Goal: Task Accomplishment & Management: Manage account settings

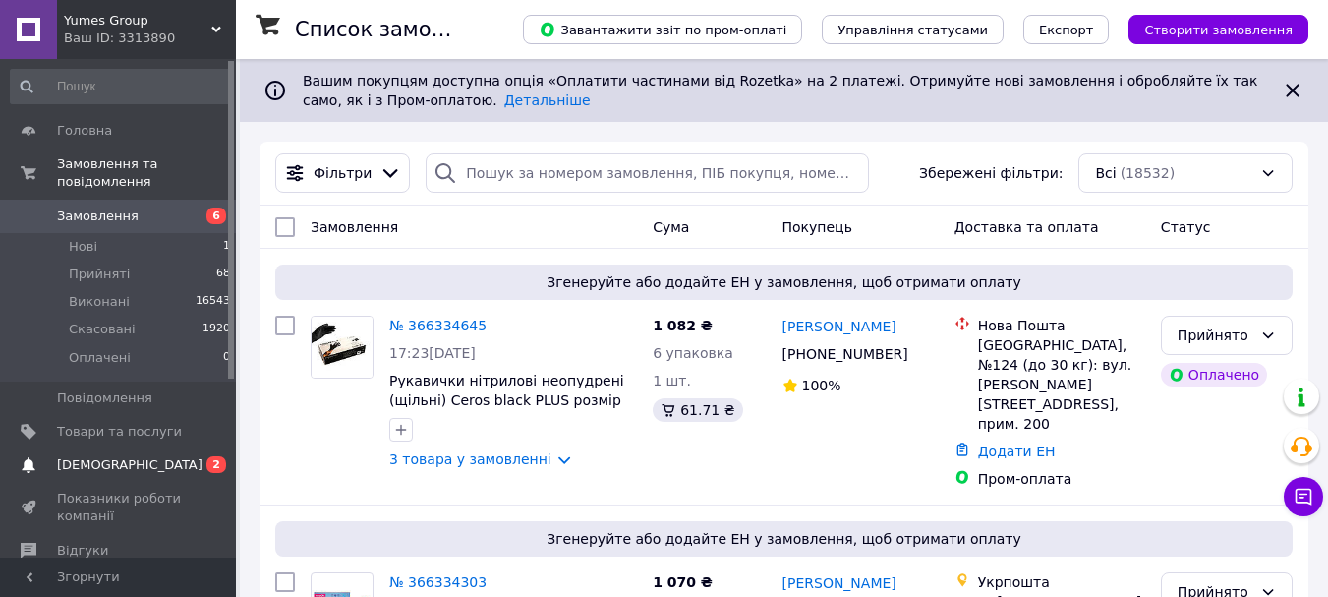
click at [83, 456] on span "[DEMOGRAPHIC_DATA]" at bounding box center [130, 465] width 146 height 18
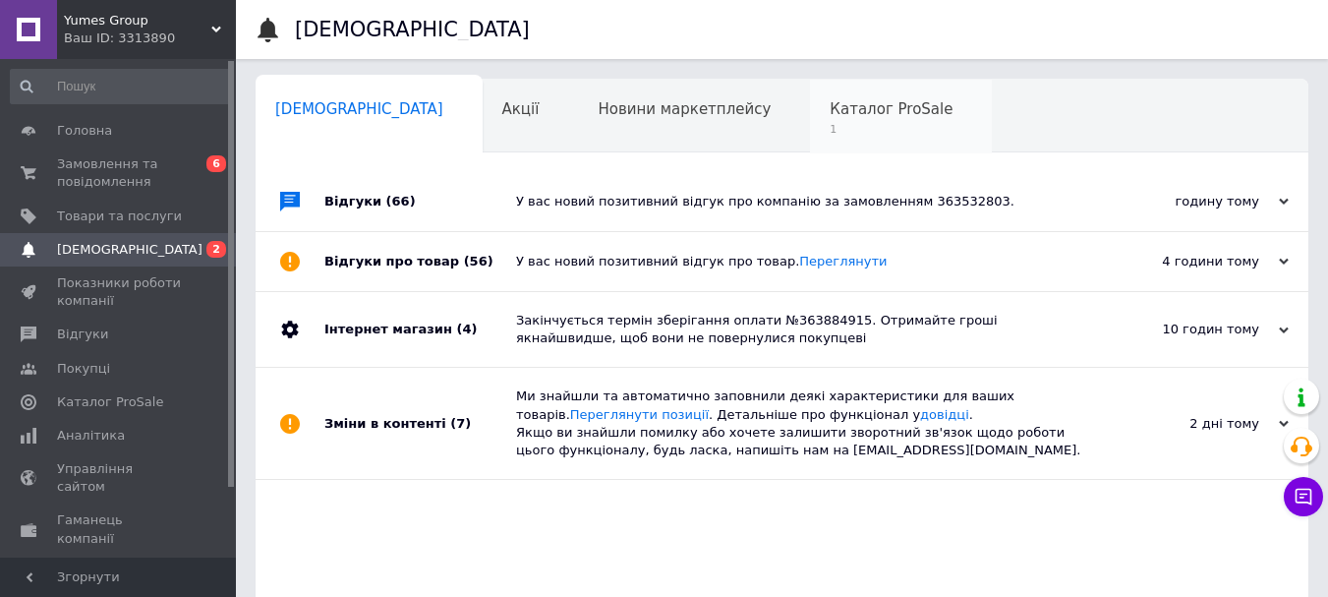
click at [830, 115] on span "Каталог ProSale" at bounding box center [891, 109] width 123 height 18
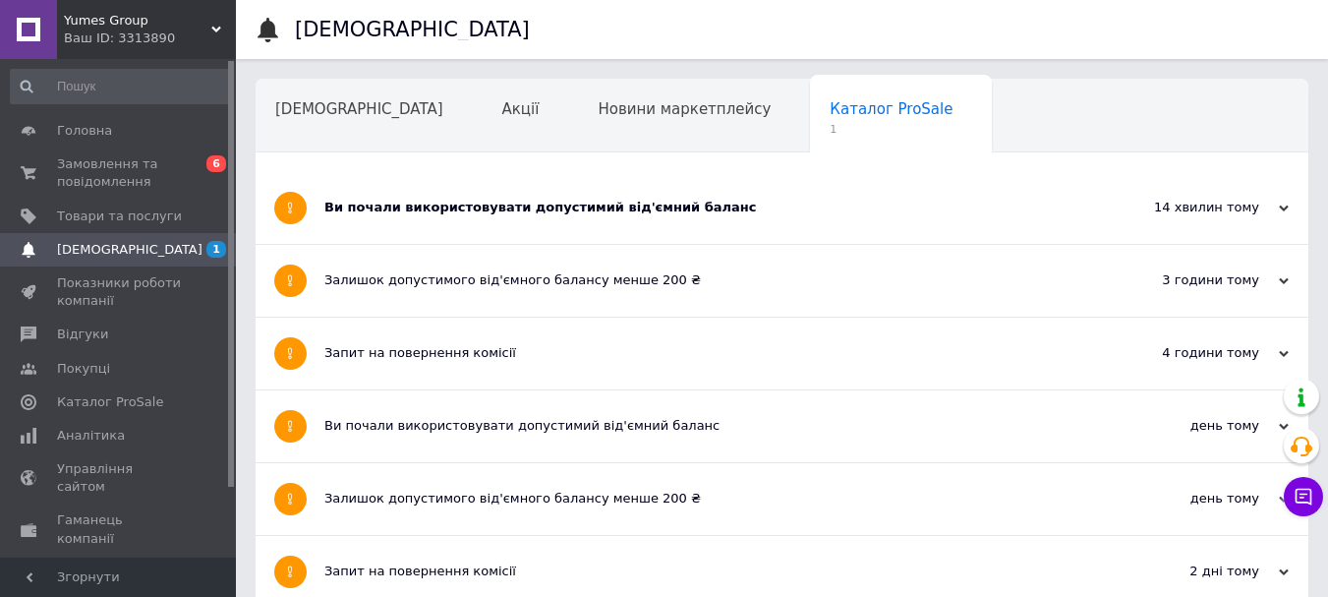
click at [383, 208] on div "Ви почали використовувати допустимий від'ємний баланс" at bounding box center [708, 208] width 768 height 18
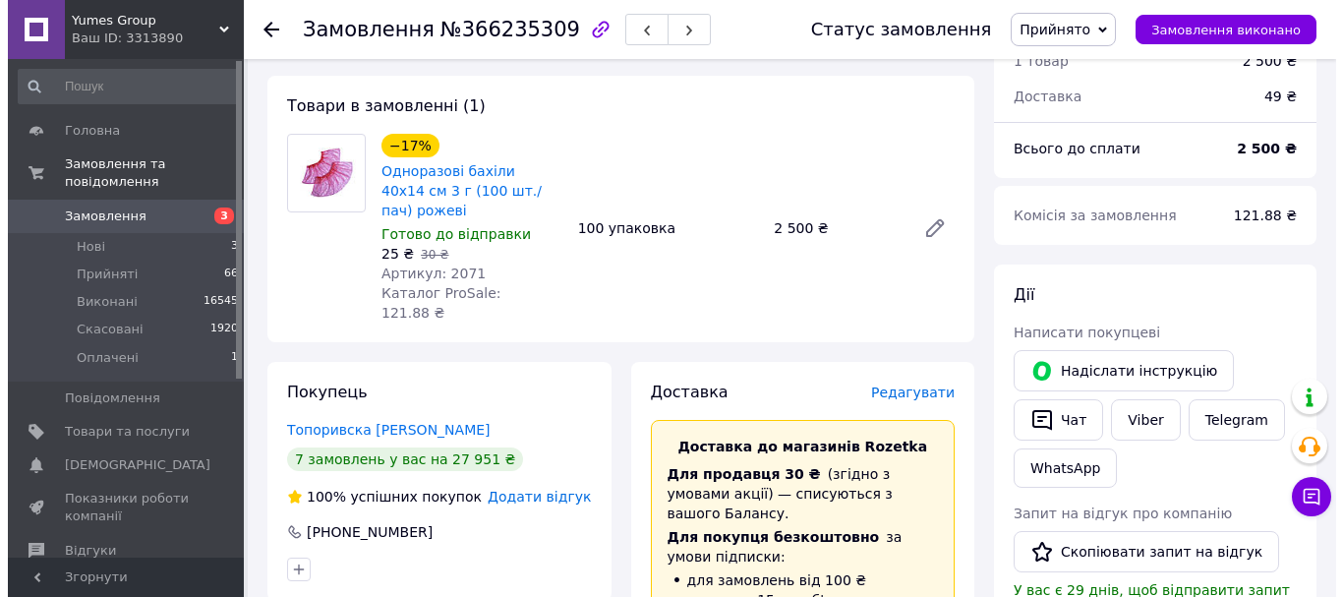
scroll to position [688, 0]
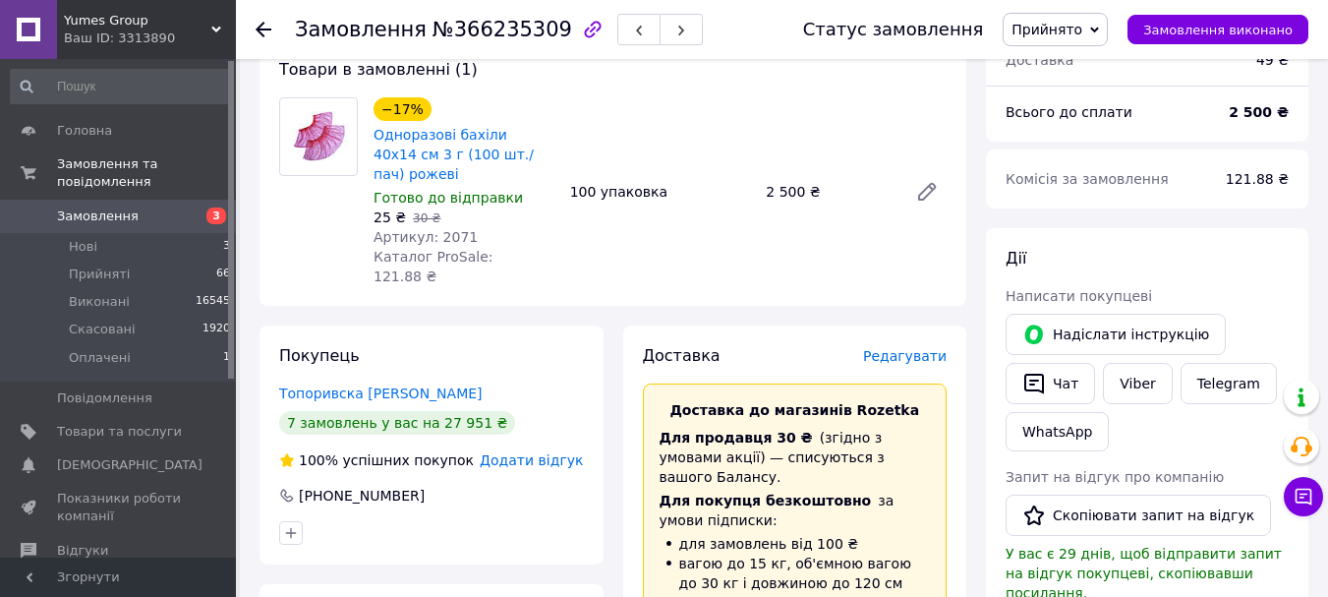
click at [911, 348] on span "Редагувати" at bounding box center [905, 356] width 84 height 16
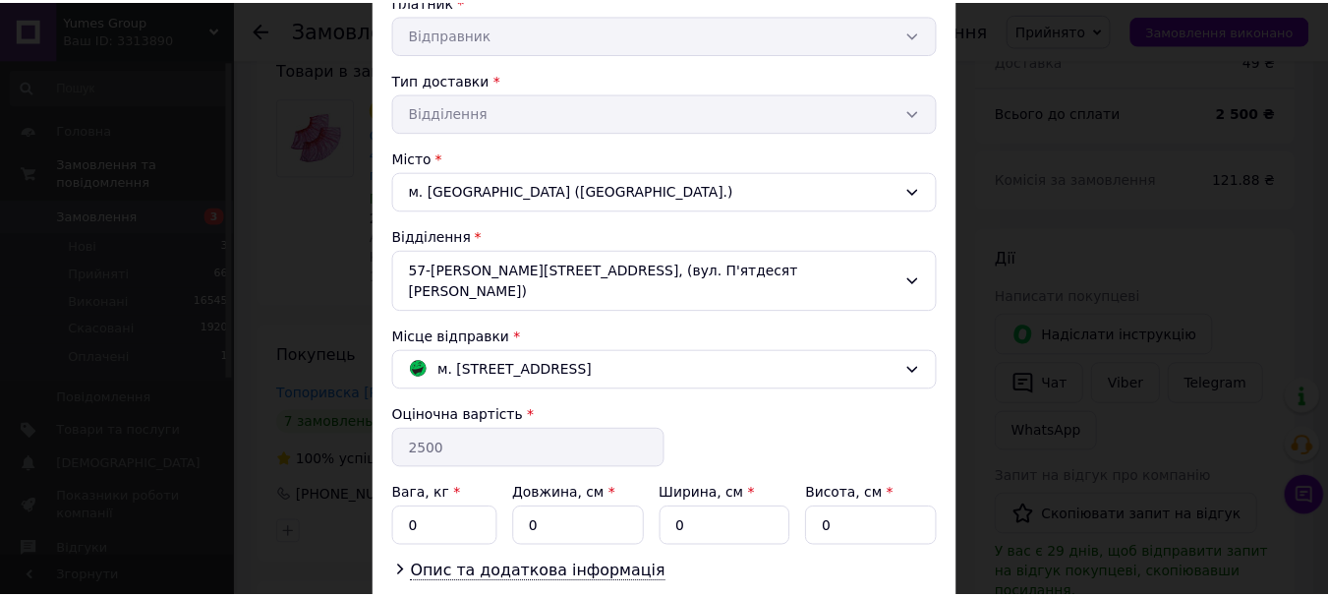
scroll to position [492, 0]
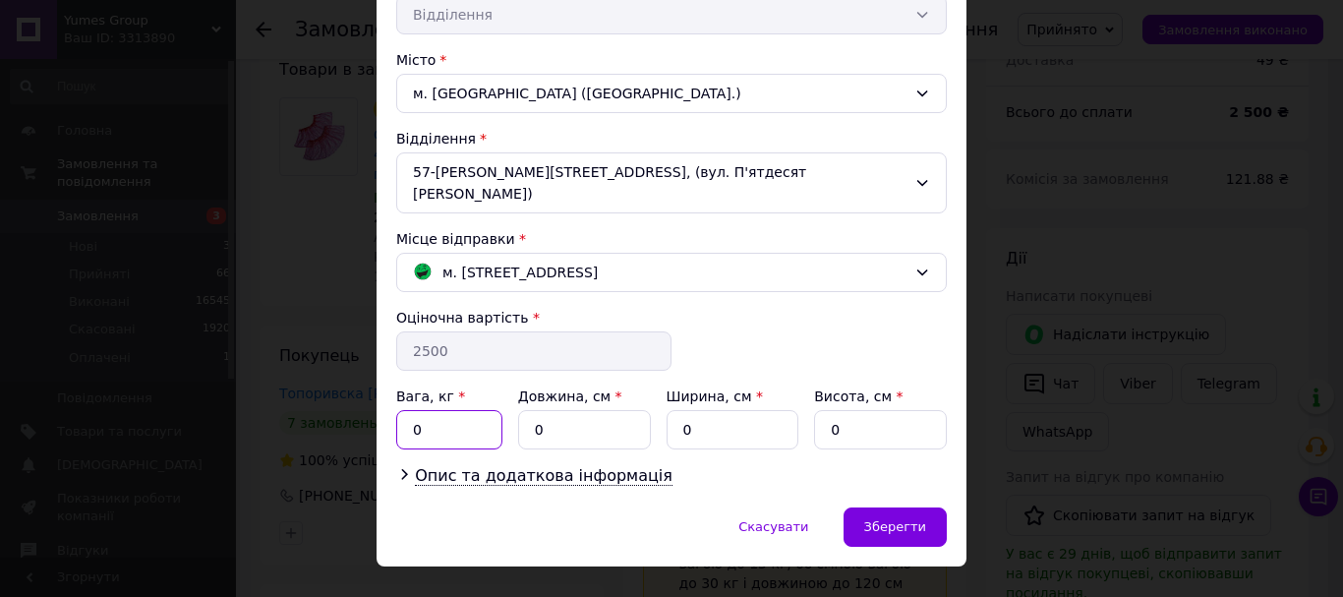
drag, startPoint x: 420, startPoint y: 409, endPoint x: 403, endPoint y: 409, distance: 16.7
click at [403, 410] on input "0" at bounding box center [449, 429] width 106 height 39
type input "14"
click at [571, 410] on input "0" at bounding box center [584, 429] width 133 height 39
type input "60"
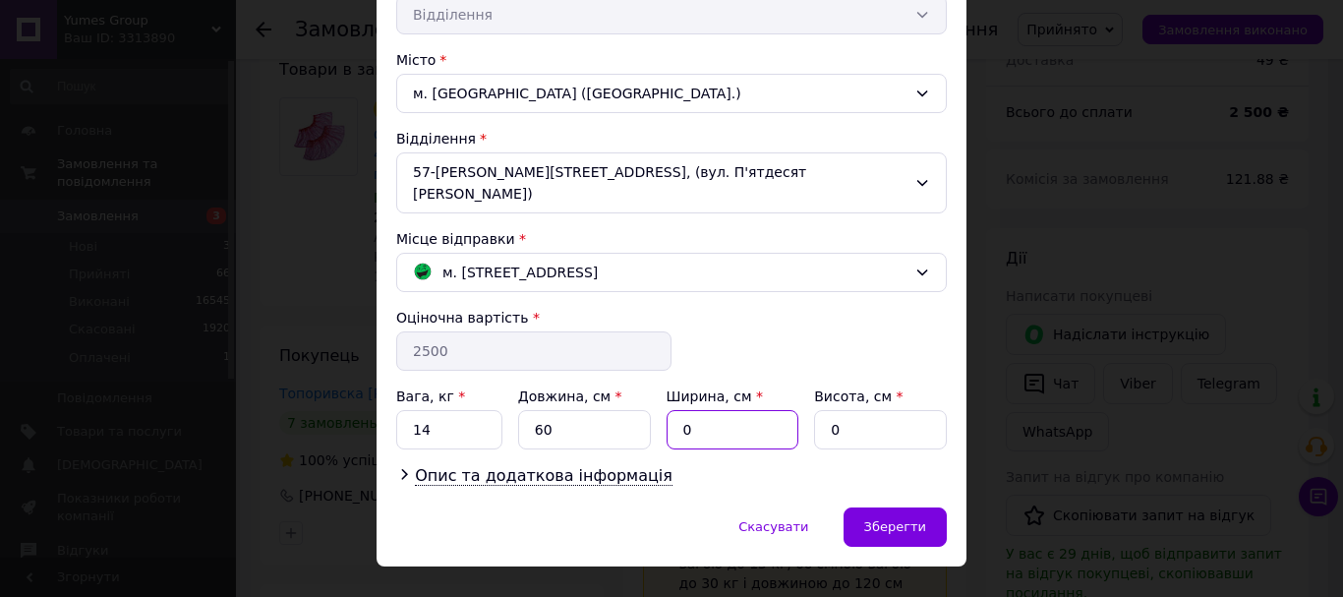
click at [703, 410] on input "0" at bounding box center [733, 429] width 133 height 39
type input "40"
click at [861, 410] on input "0" at bounding box center [880, 429] width 133 height 39
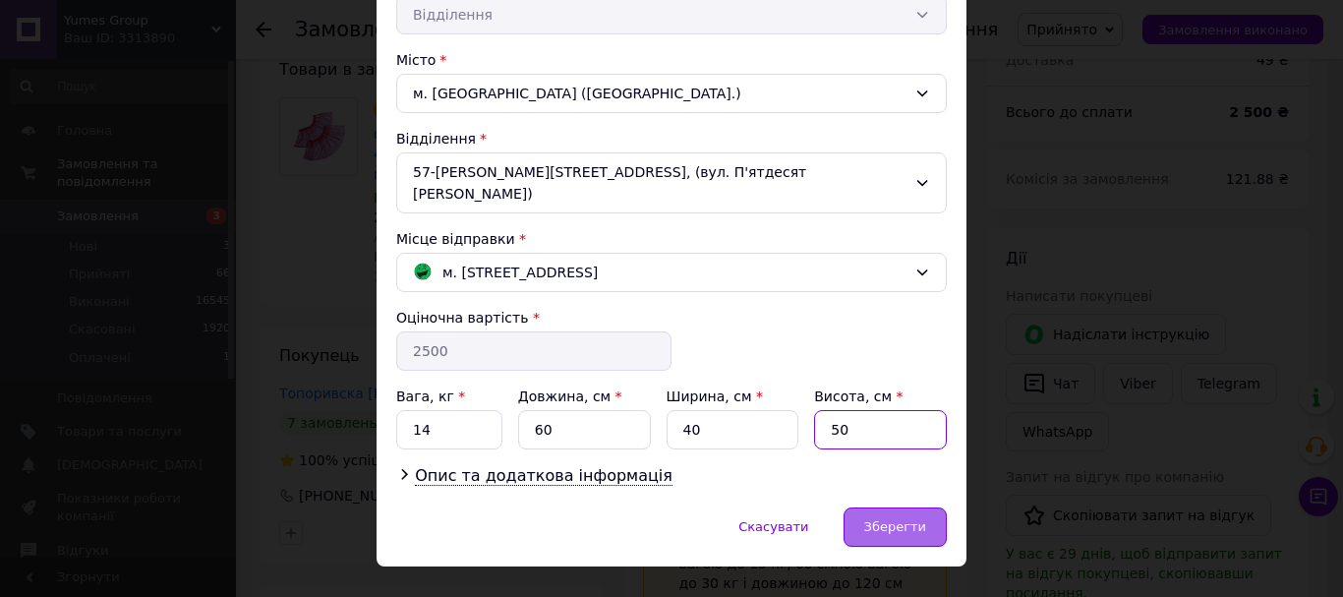
type input "50"
click at [880, 519] on span "Зберегти" at bounding box center [895, 526] width 62 height 15
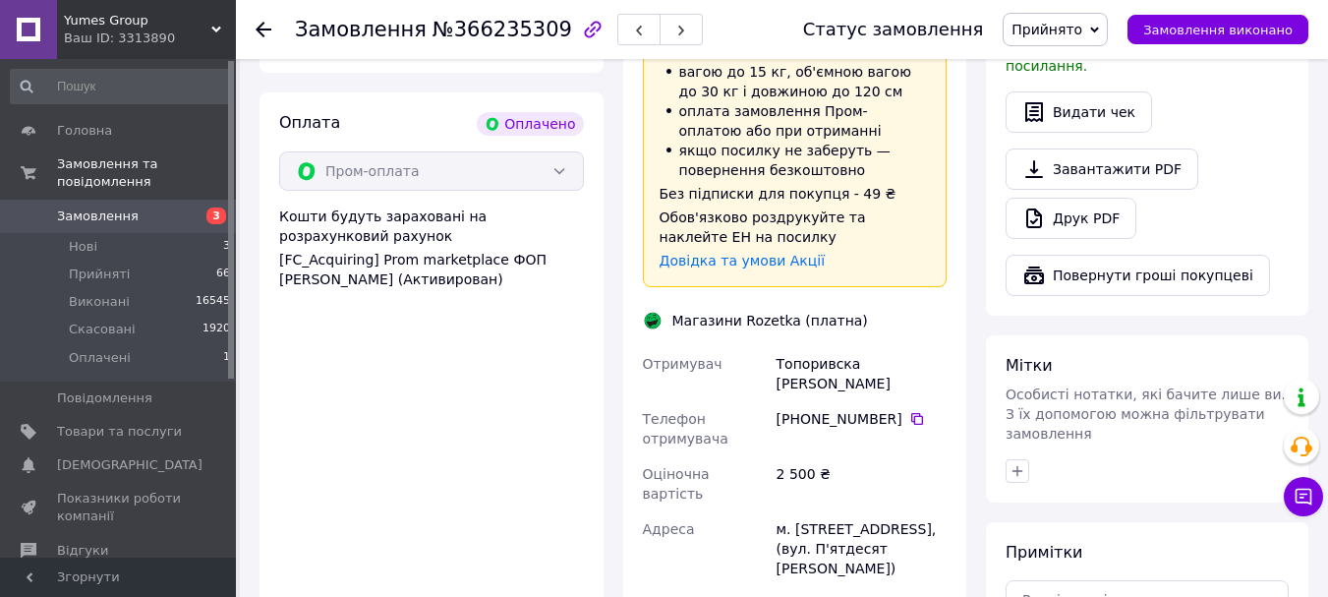
scroll to position [1475, 0]
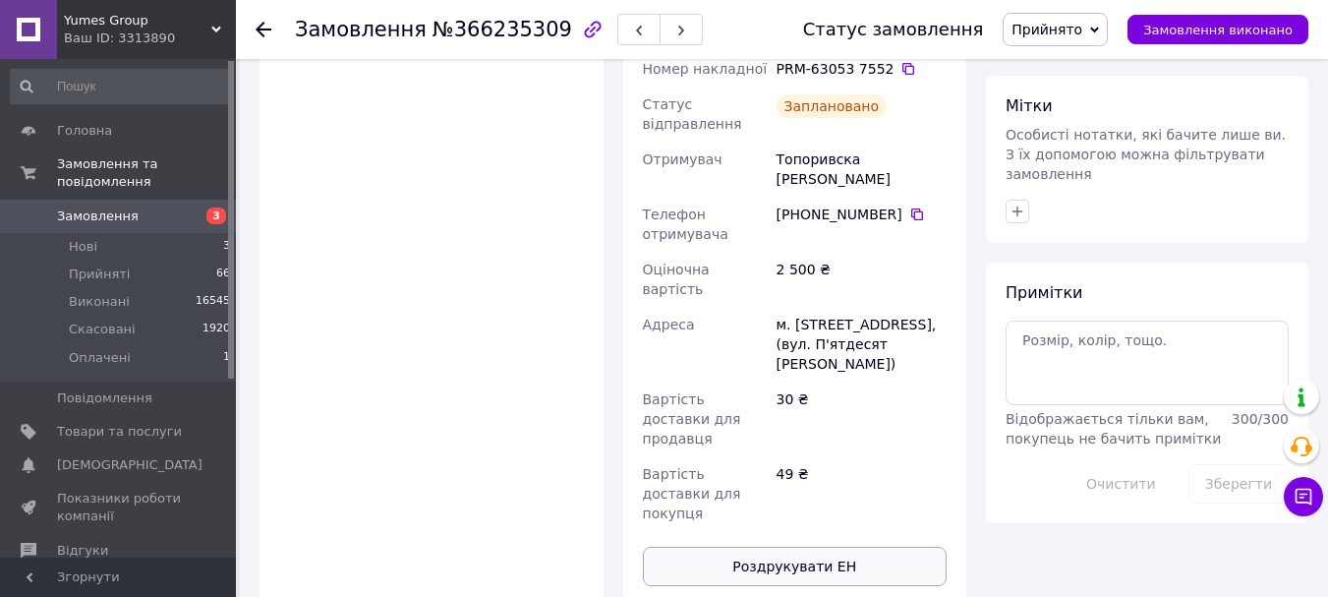
click at [806, 547] on button "Роздрукувати ЕН" at bounding box center [795, 566] width 305 height 39
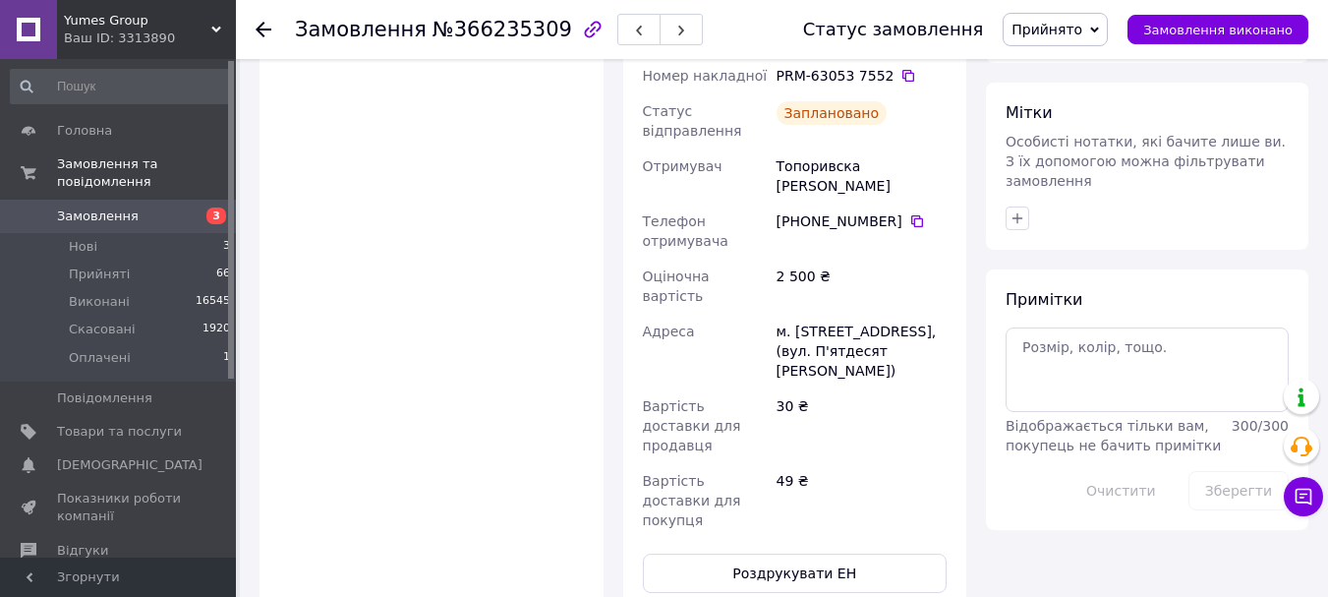
scroll to position [983, 0]
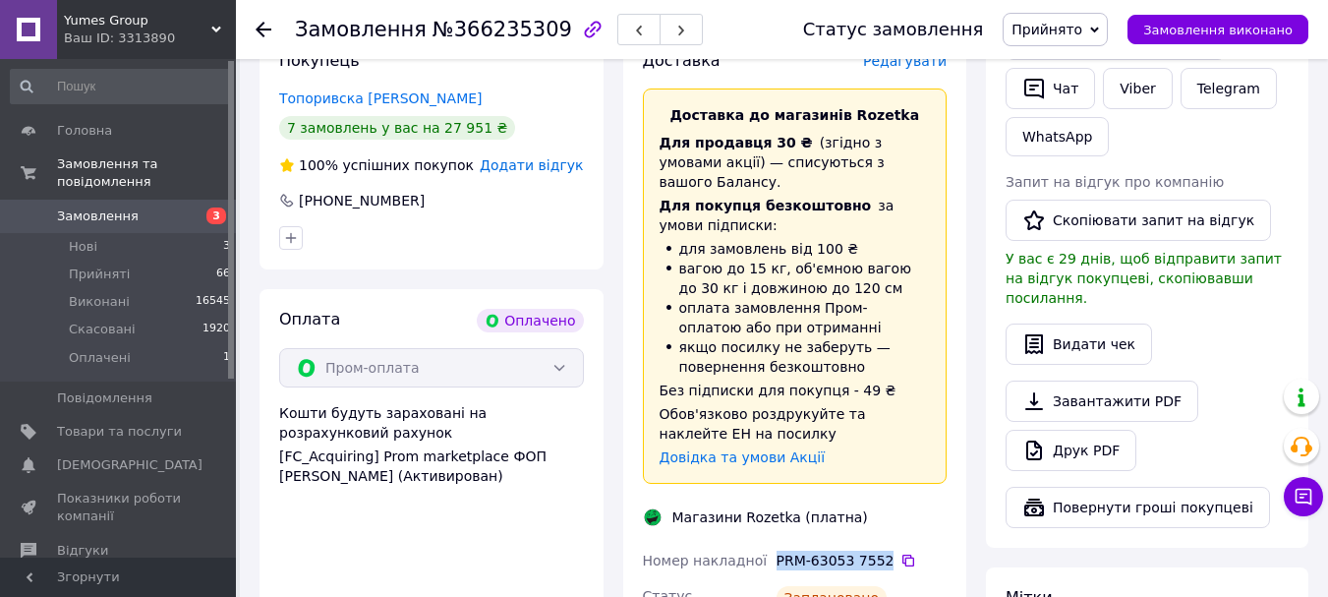
drag, startPoint x: 879, startPoint y: 478, endPoint x: 771, endPoint y: 480, distance: 108.2
copy div "Номер накладної PRM-63053 7552"
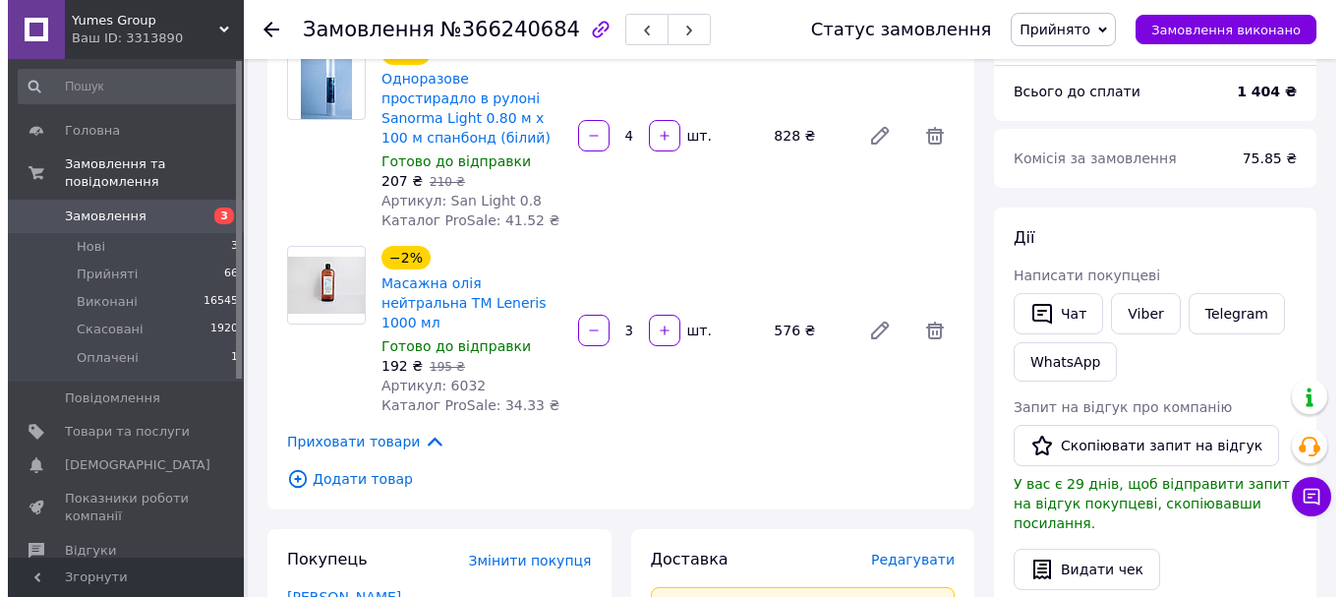
scroll to position [393, 0]
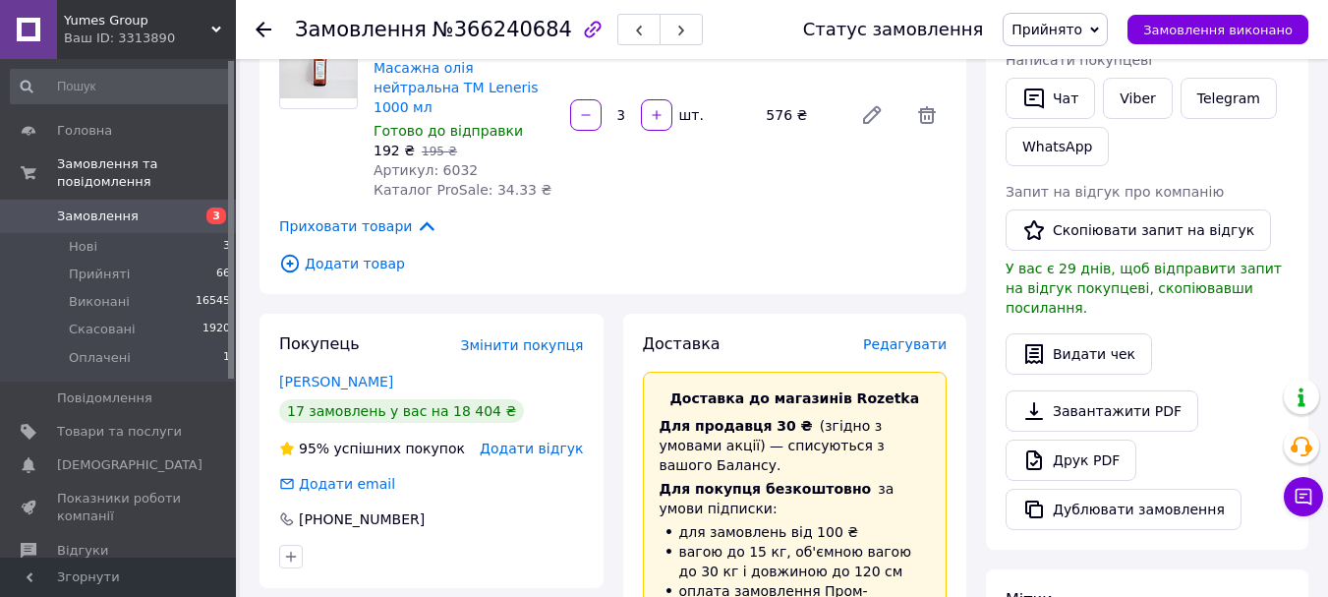
click at [904, 336] on span "Редагувати" at bounding box center [905, 344] width 84 height 16
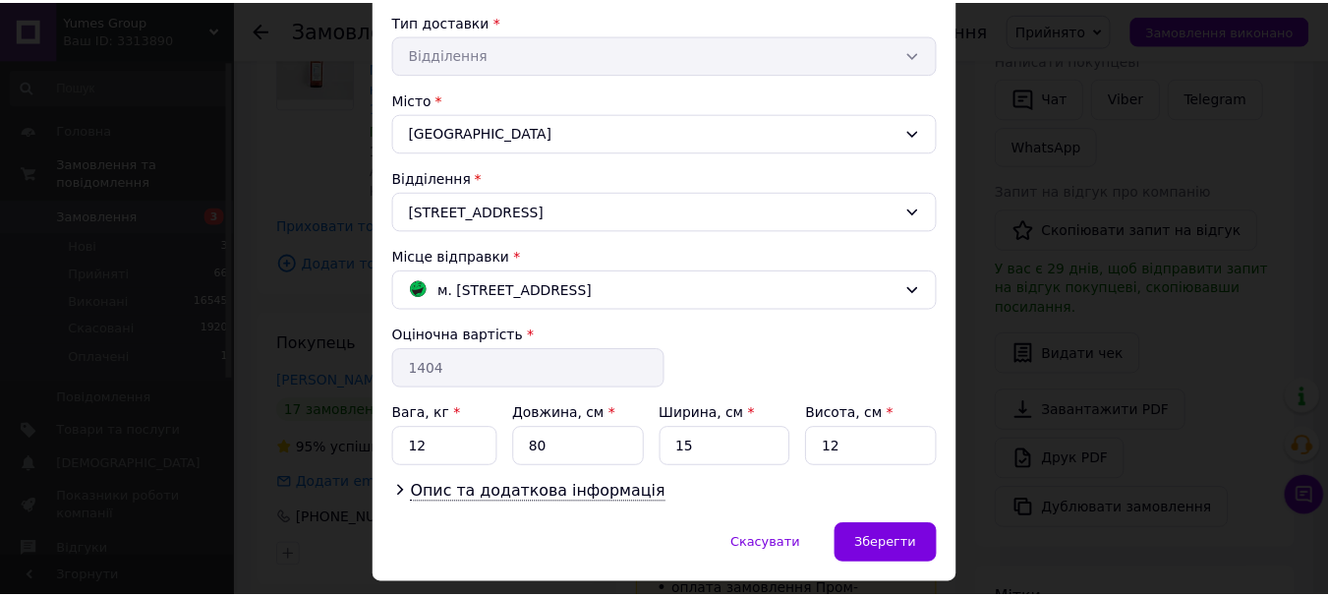
scroll to position [508, 0]
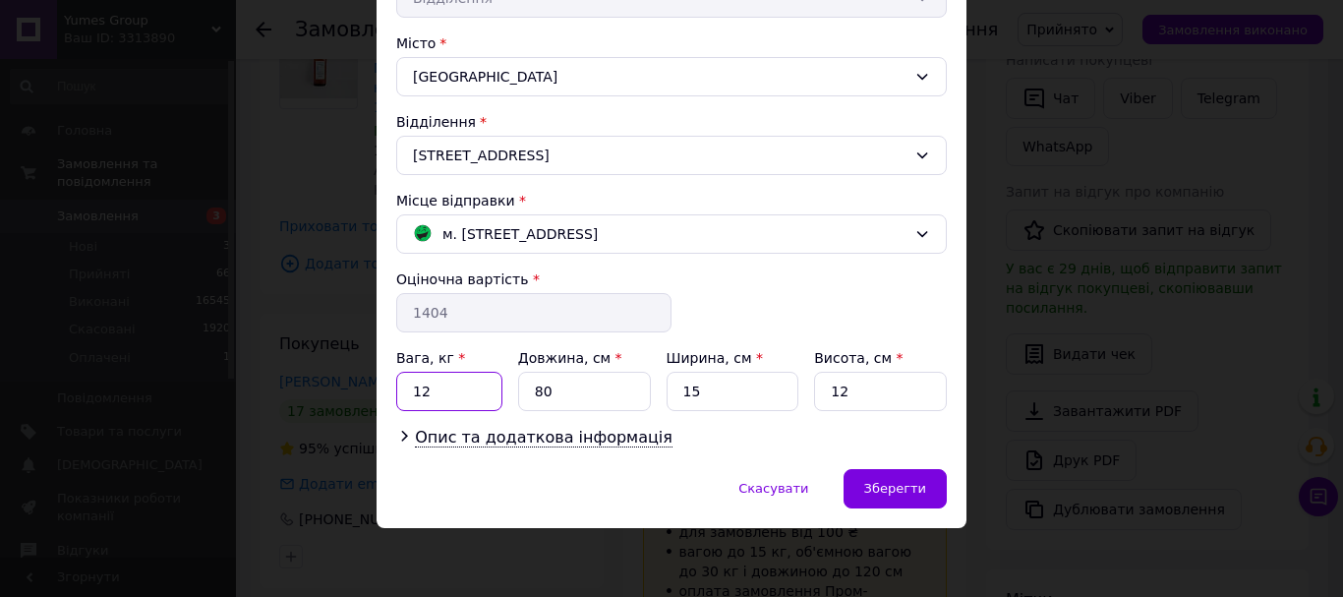
click at [423, 395] on input "12" at bounding box center [449, 391] width 106 height 39
type input "1"
type input "9"
drag, startPoint x: 708, startPoint y: 385, endPoint x: 678, endPoint y: 386, distance: 30.5
click at [678, 386] on input "15" at bounding box center [733, 391] width 133 height 39
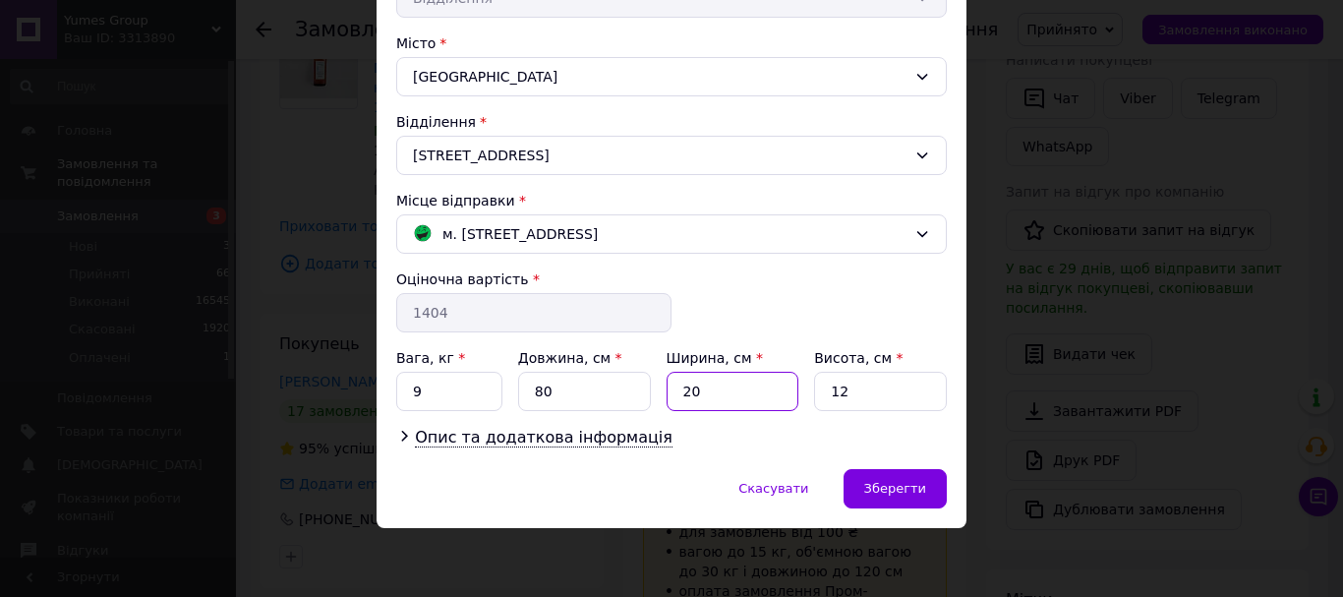
type input "20"
drag, startPoint x: 855, startPoint y: 391, endPoint x: 802, endPoint y: 389, distance: 53.1
click at [802, 389] on div "Вага, кг * 9 Довжина, см * 80 Ширина, см * 20 Висота, см * 12" at bounding box center [671, 379] width 551 height 63
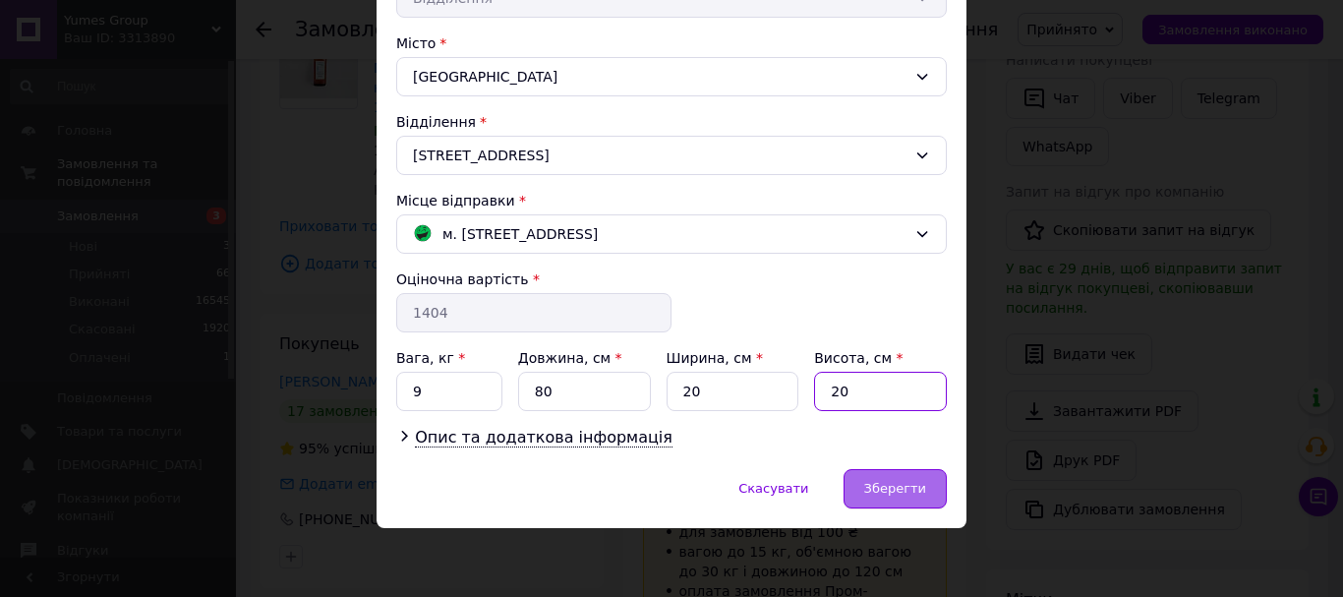
type input "20"
click at [893, 492] on span "Зберегти" at bounding box center [895, 488] width 62 height 15
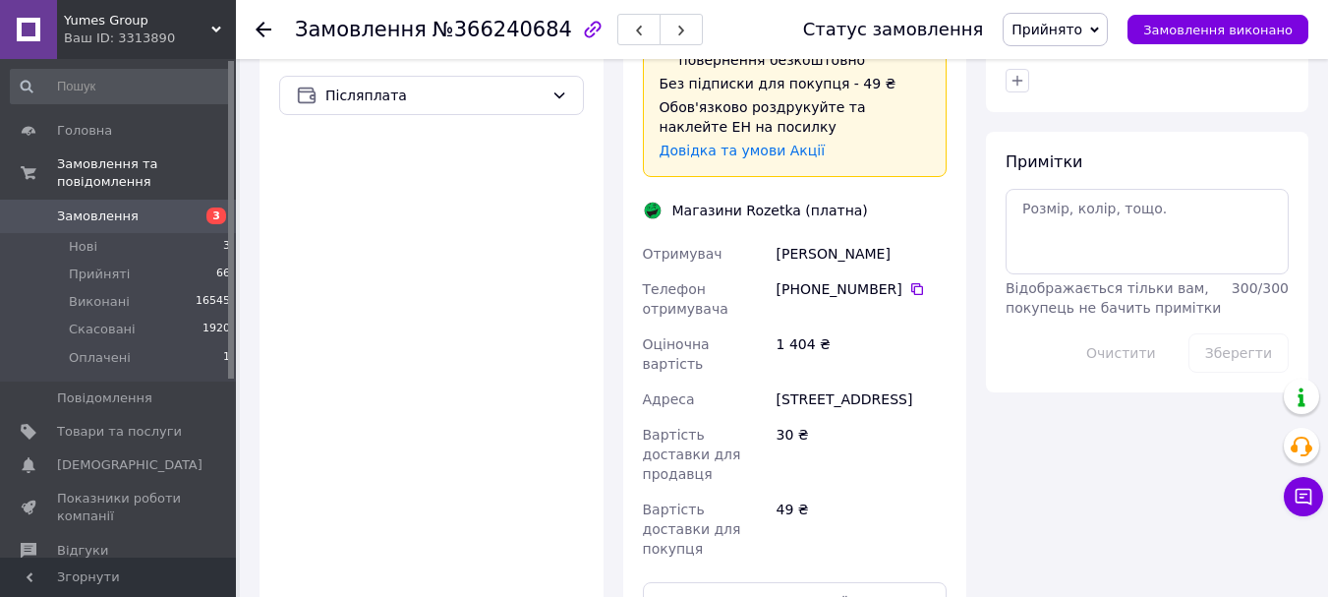
scroll to position [1082, 0]
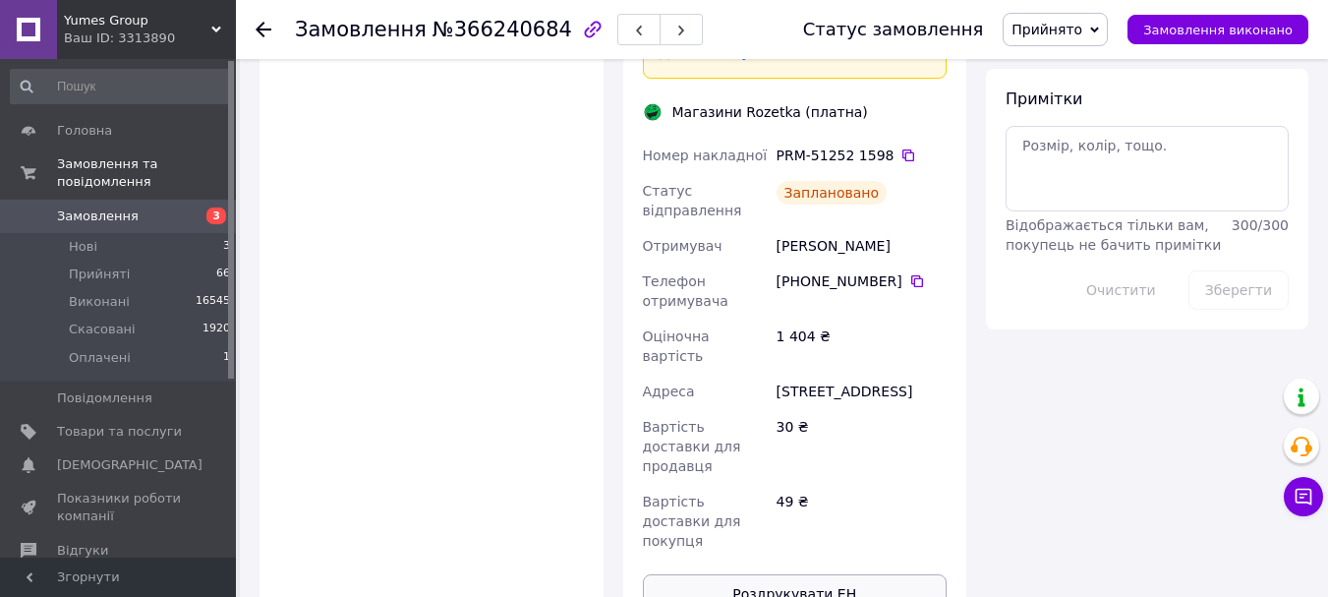
click at [800, 574] on button "Роздрукувати ЕН" at bounding box center [795, 593] width 305 height 39
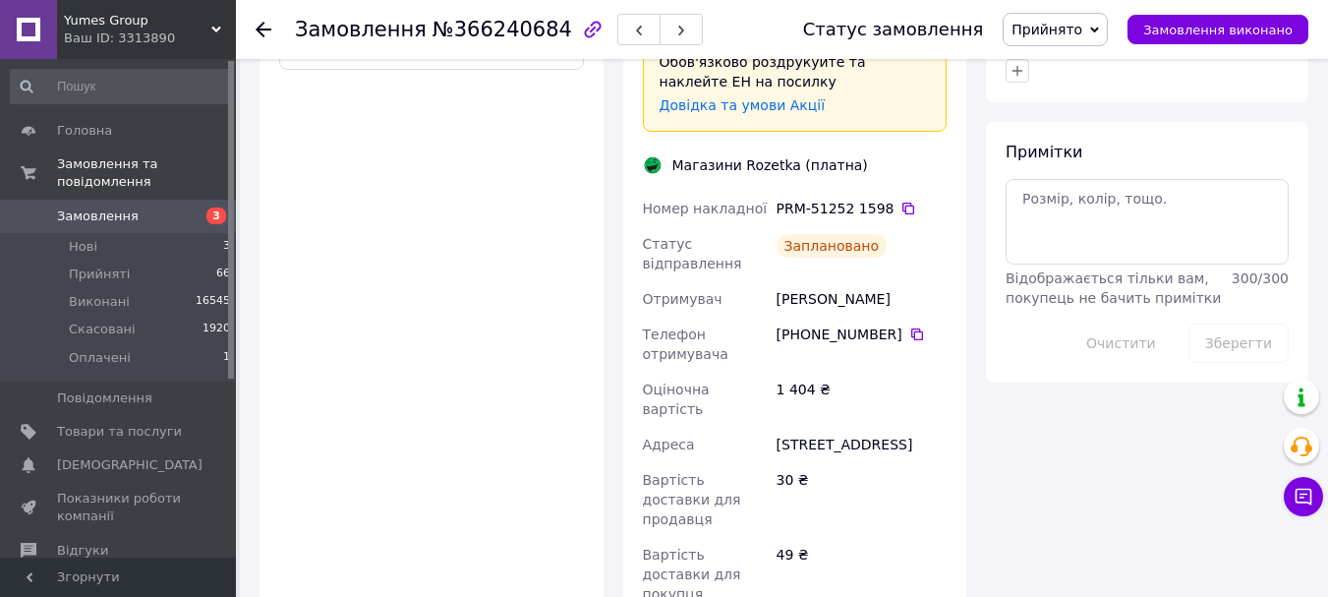
scroll to position [885, 0]
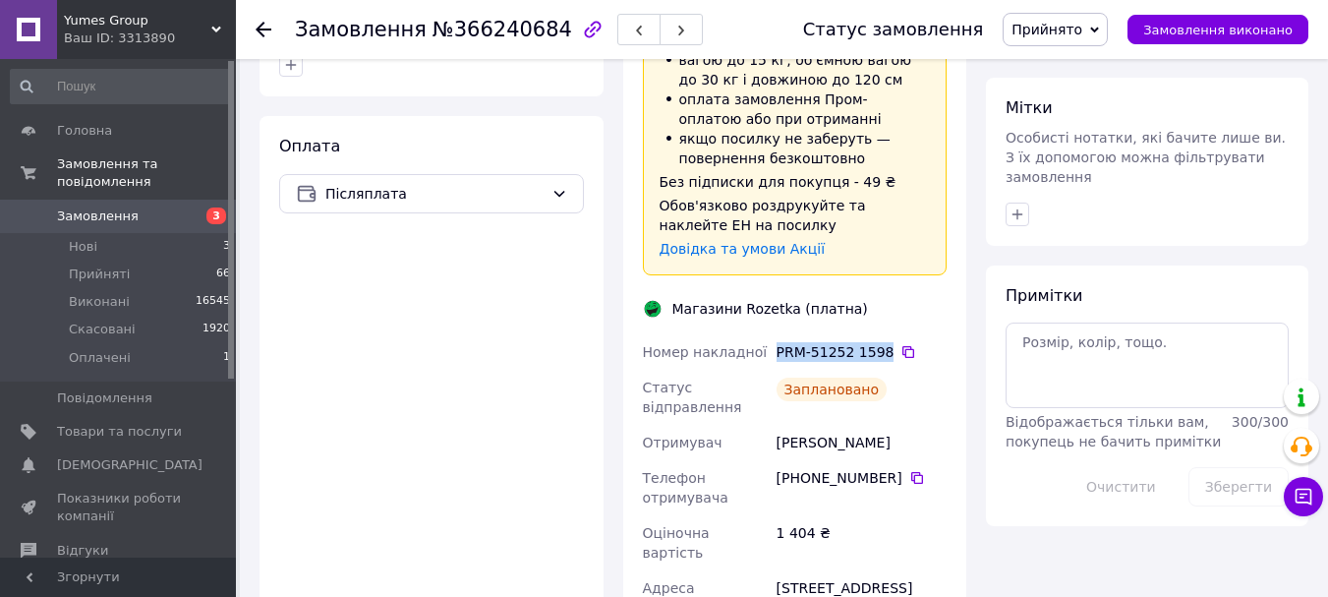
drag, startPoint x: 880, startPoint y: 299, endPoint x: 774, endPoint y: 299, distance: 106.2
click at [774, 334] on div "PRM-51252 1598" at bounding box center [862, 351] width 178 height 35
copy div "PRM-51252 1598"
